Goal: Use online tool/utility: Utilize a website feature to perform a specific function

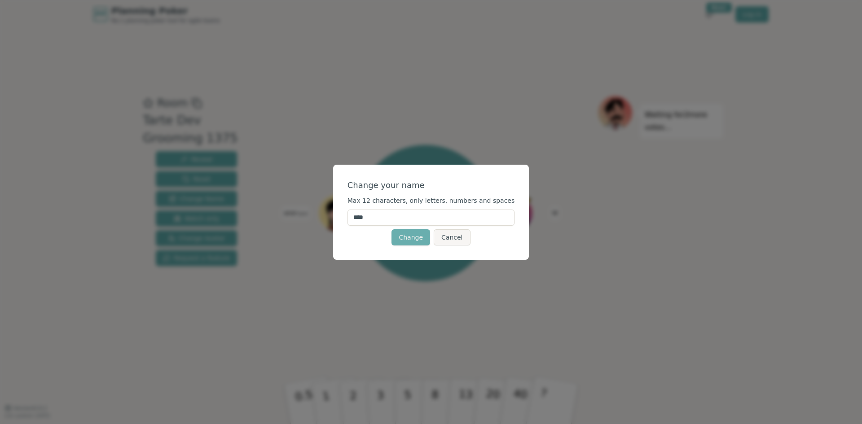
click at [426, 238] on button "Change" at bounding box center [410, 237] width 39 height 16
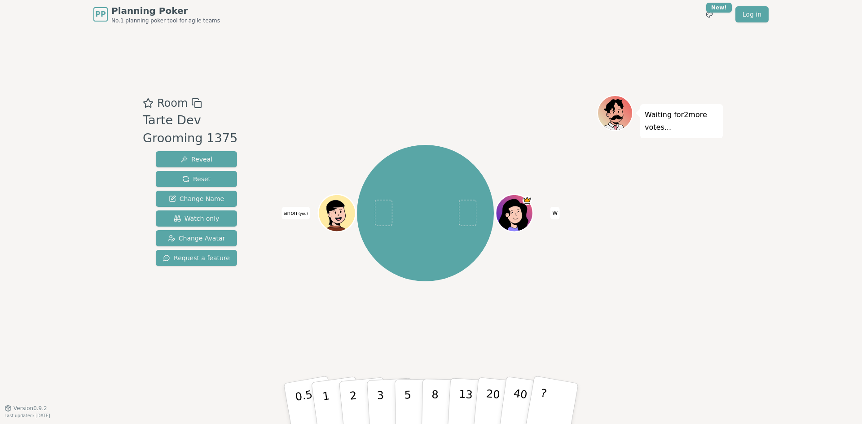
click at [344, 216] on icon at bounding box center [338, 219] width 18 height 6
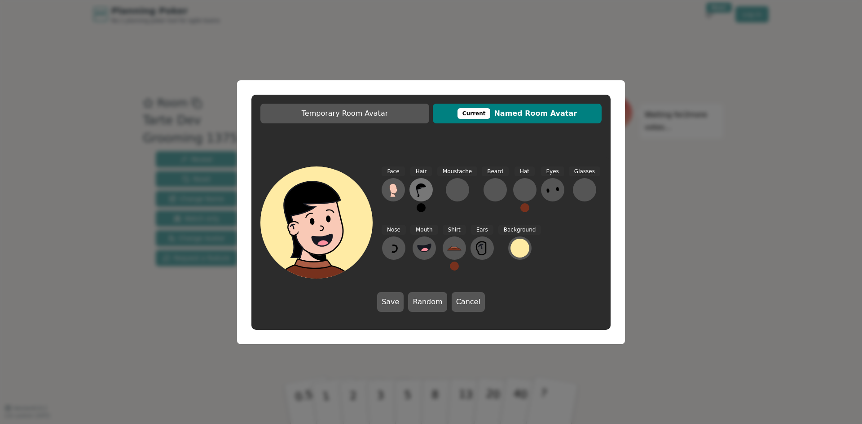
click at [416, 191] on icon at bounding box center [421, 190] width 10 height 13
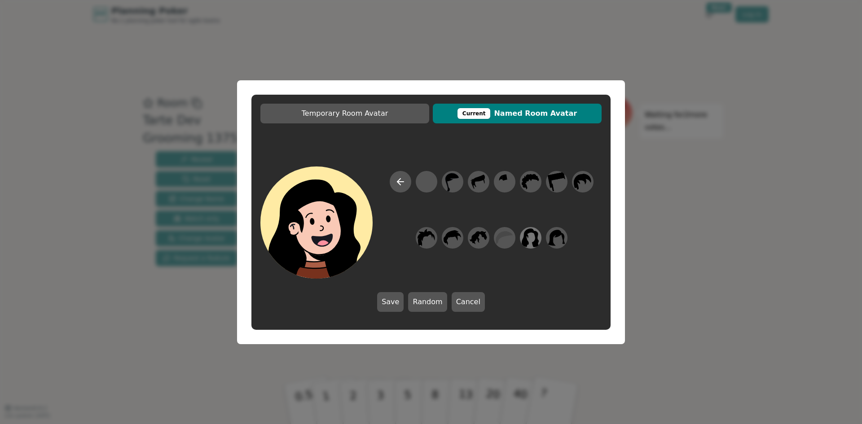
click at [527, 232] on icon at bounding box center [531, 237] width 18 height 19
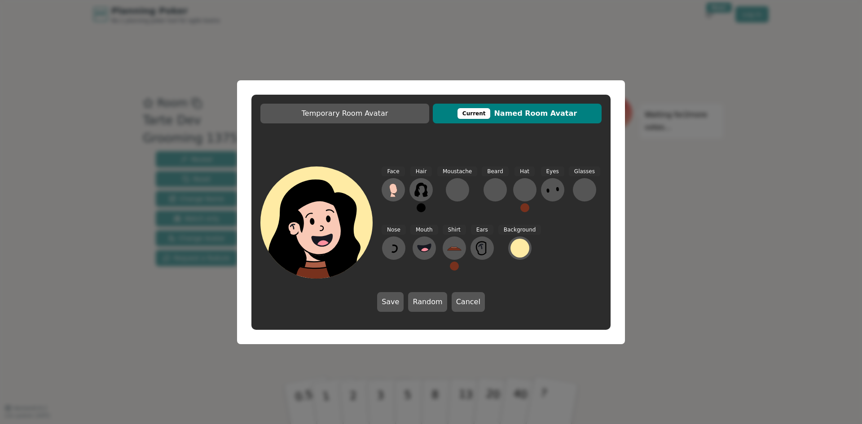
click at [422, 209] on button at bounding box center [420, 207] width 9 height 9
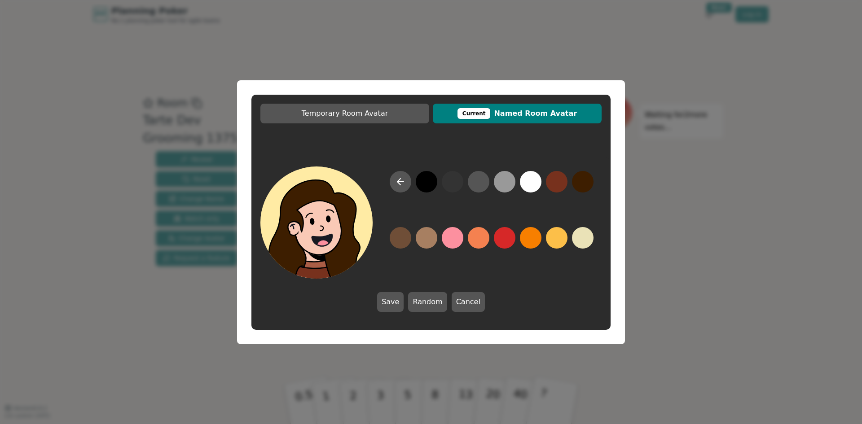
click at [576, 190] on button at bounding box center [583, 182] width 22 height 22
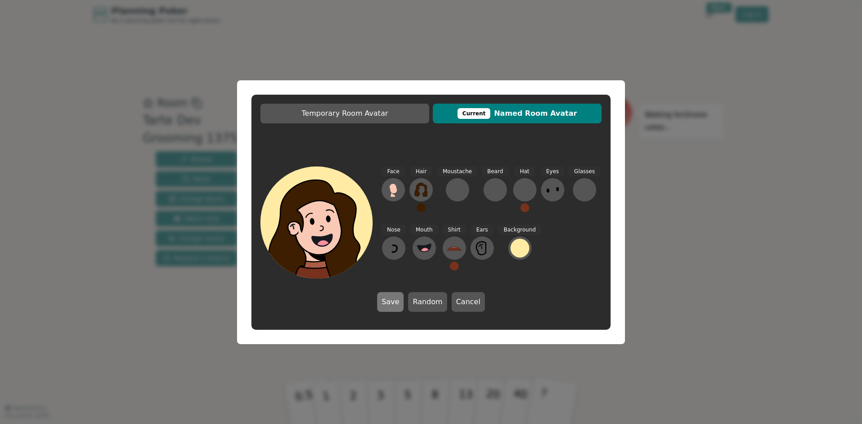
click at [386, 308] on button "Save" at bounding box center [390, 302] width 26 height 20
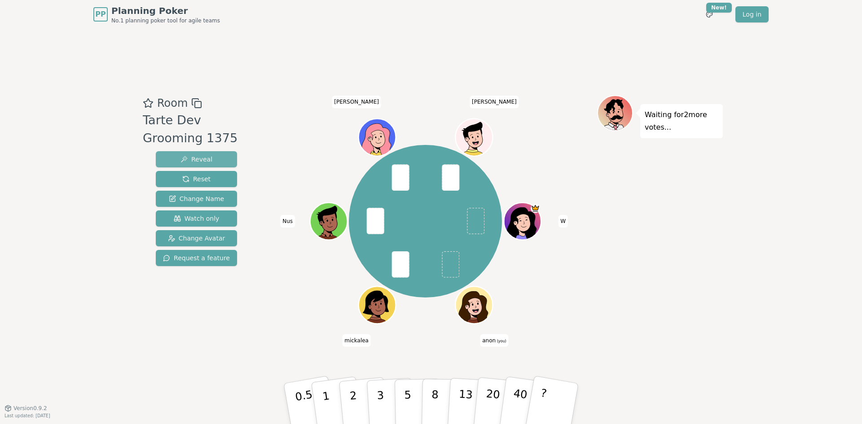
click at [224, 162] on button "Reveal" at bounding box center [196, 159] width 81 height 16
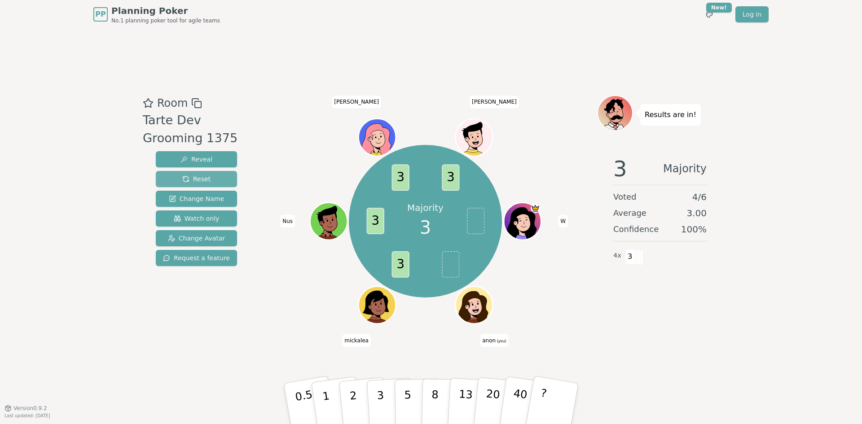
click at [182, 177] on button "Reset" at bounding box center [196, 179] width 81 height 16
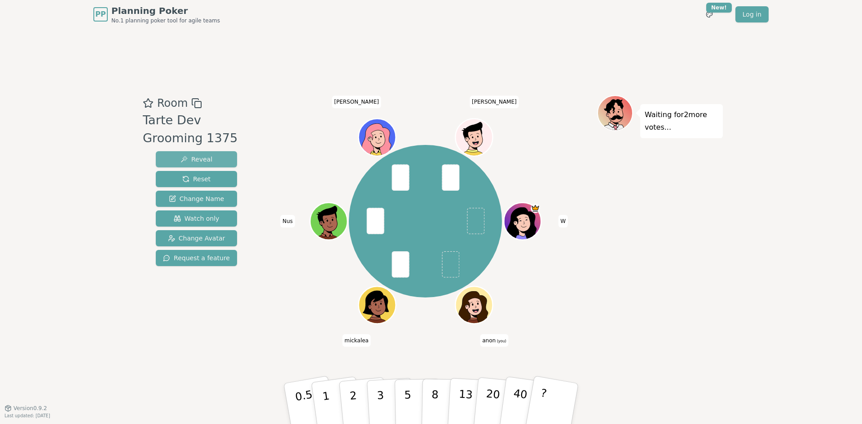
click at [206, 161] on span "Reveal" at bounding box center [196, 159] width 32 height 9
